Goal: Entertainment & Leisure: Consume media (video, audio)

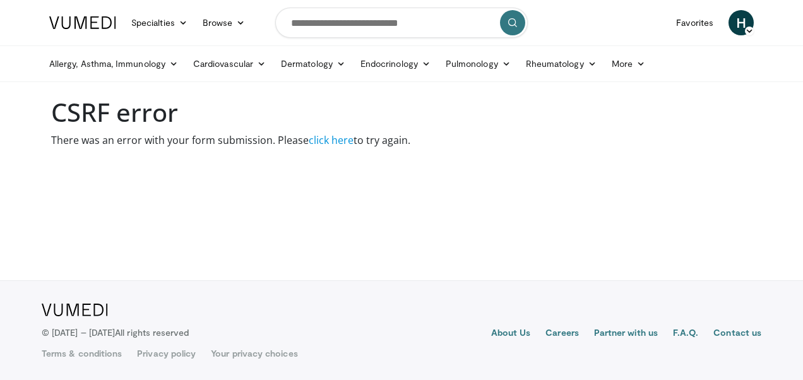
click at [744, 26] on span "H" at bounding box center [741, 22] width 25 height 25
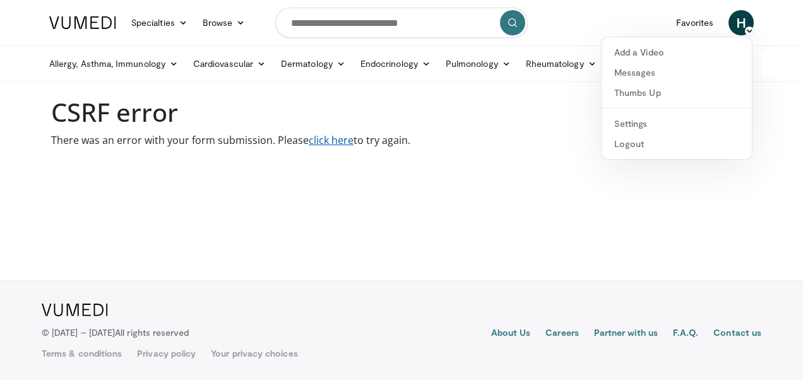
click at [335, 140] on link "click here" at bounding box center [331, 140] width 45 height 14
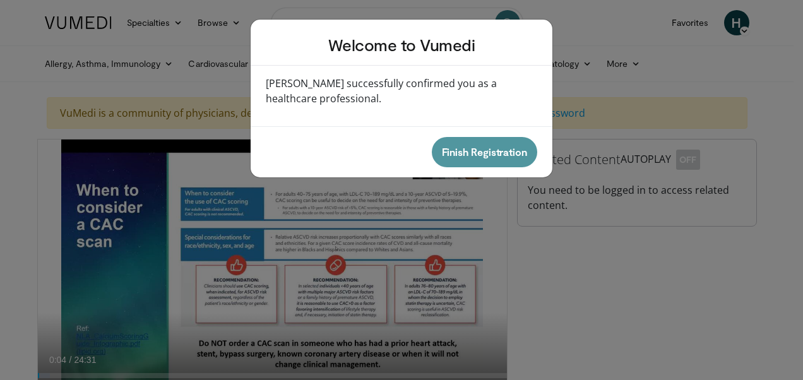
click at [471, 150] on button "Finish Registration" at bounding box center [484, 152] width 105 height 30
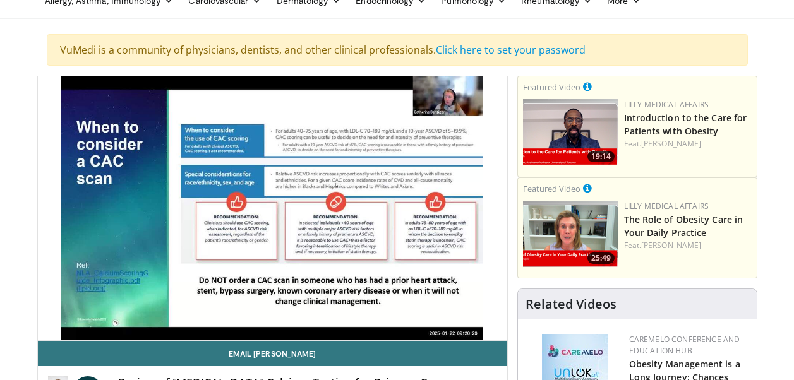
scroll to position [126, 0]
